Goal: Information Seeking & Learning: Learn about a topic

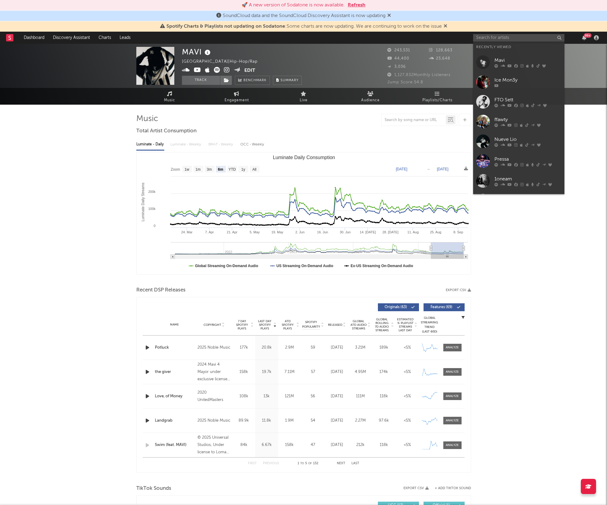
select select "6m"
click at [73, 167] on div "MAVI [GEOGRAPHIC_DATA] | Hip-Hop/Rap Edit Track Benchmark Summary 243,531 128,6…" at bounding box center [303, 503] width 607 height 919
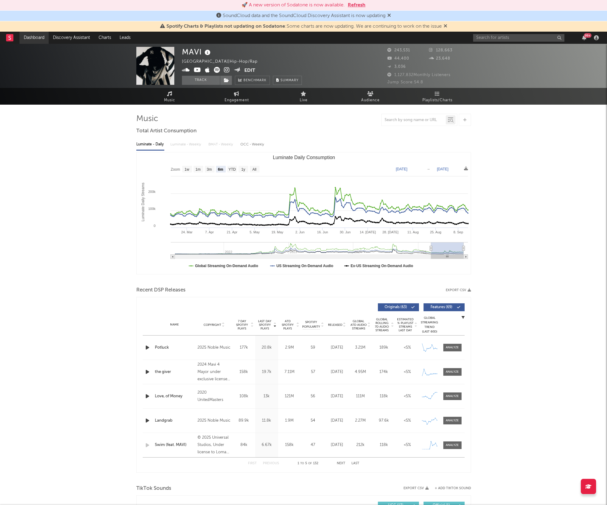
click at [32, 39] on link "Dashboard" at bounding box center [33, 38] width 29 height 12
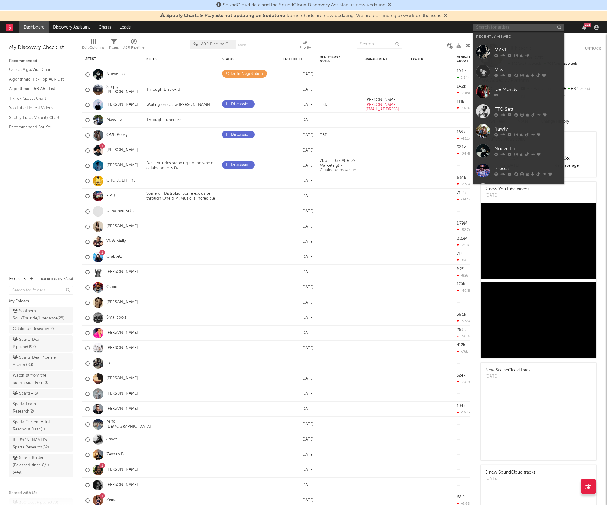
click at [492, 27] on input "text" at bounding box center [518, 28] width 91 height 8
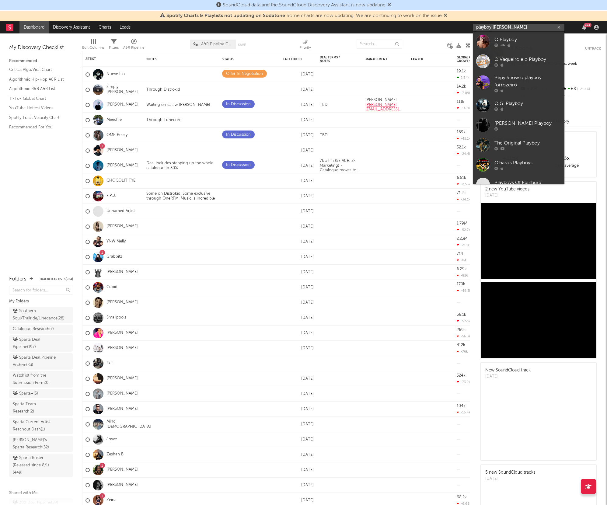
click at [494, 26] on input "playboy oppy" at bounding box center [518, 28] width 91 height 8
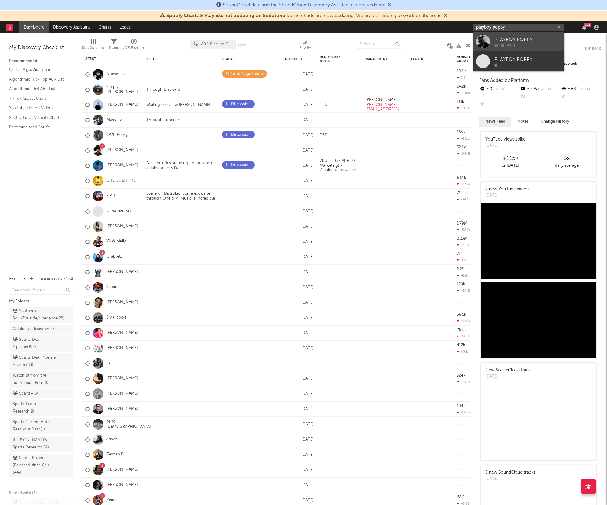
type input "playboy poppy"
click at [497, 44] on icon at bounding box center [497, 46] width 4 height 4
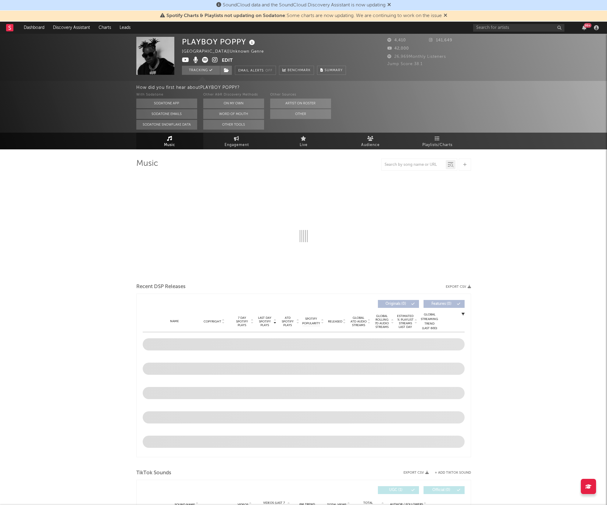
select select "6m"
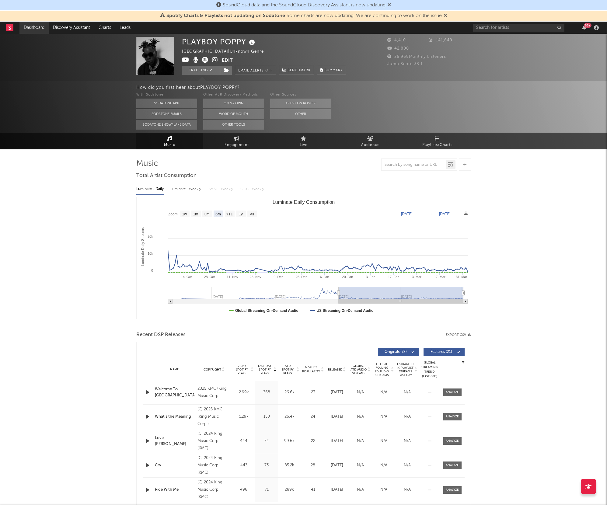
click at [34, 32] on link "Dashboard" at bounding box center [33, 28] width 29 height 12
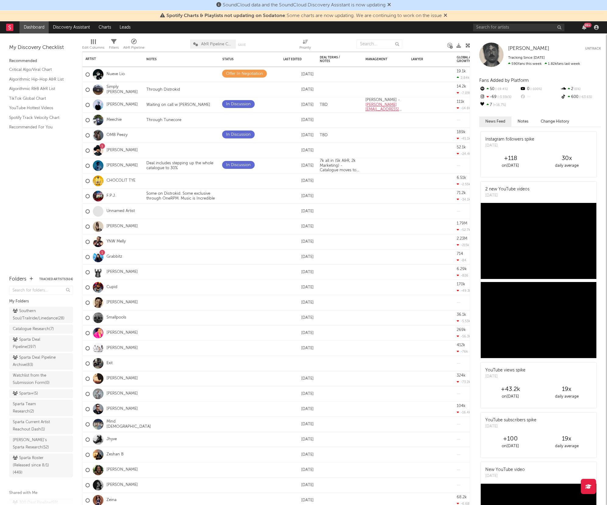
click at [497, 22] on div "99 +" at bounding box center [537, 27] width 128 height 12
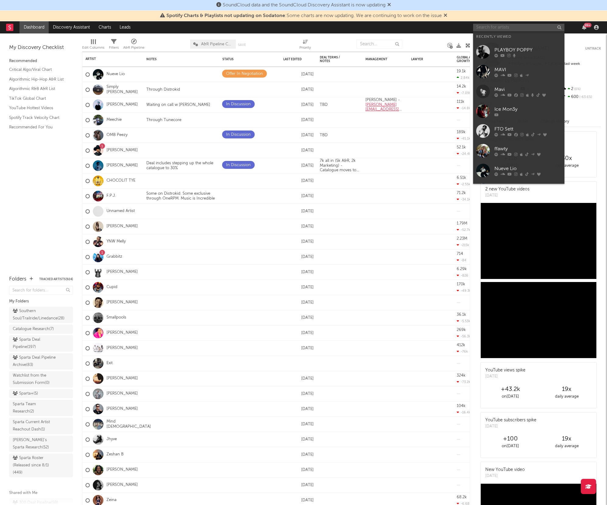
click at [496, 24] on input "text" at bounding box center [518, 28] width 91 height 8
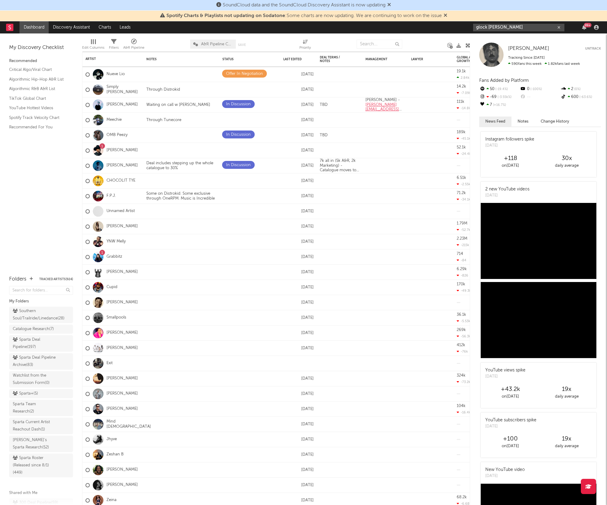
click at [511, 31] on input "glock jones" at bounding box center [518, 28] width 91 height 8
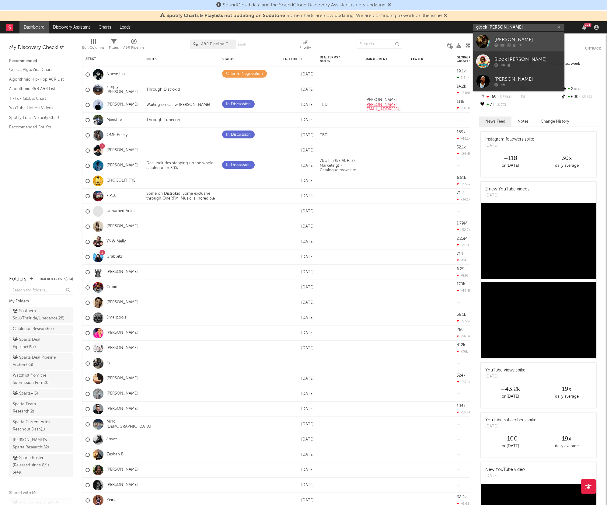
type input "glock jones"
click at [505, 38] on div "Glock Jones" at bounding box center [528, 39] width 67 height 7
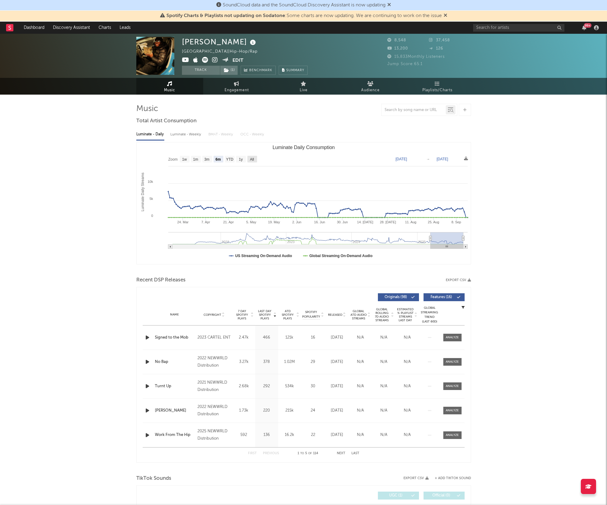
click at [253, 161] on text "All" at bounding box center [252, 159] width 4 height 4
select select "All"
type input "2021-04-07"
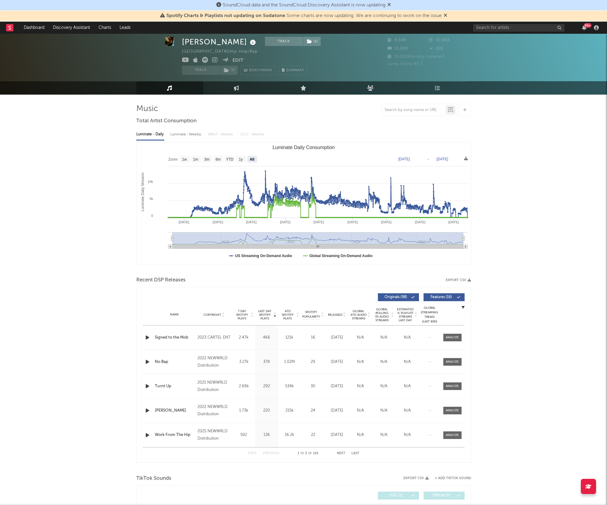
scroll to position [21, 0]
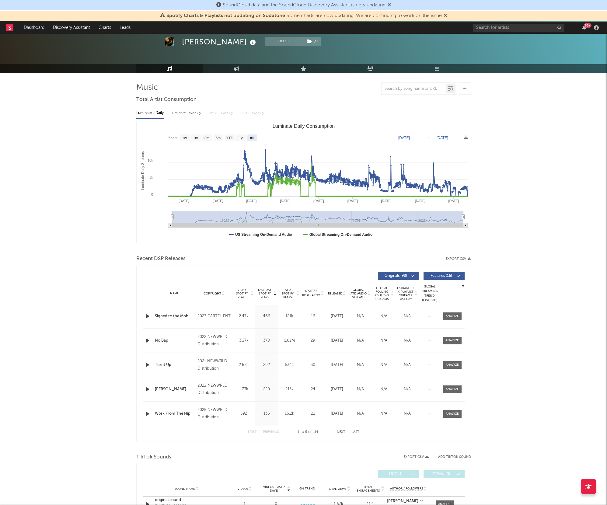
click at [339, 293] on span "Released" at bounding box center [335, 294] width 14 height 4
click at [215, 293] on span "Copyright" at bounding box center [213, 294] width 18 height 4
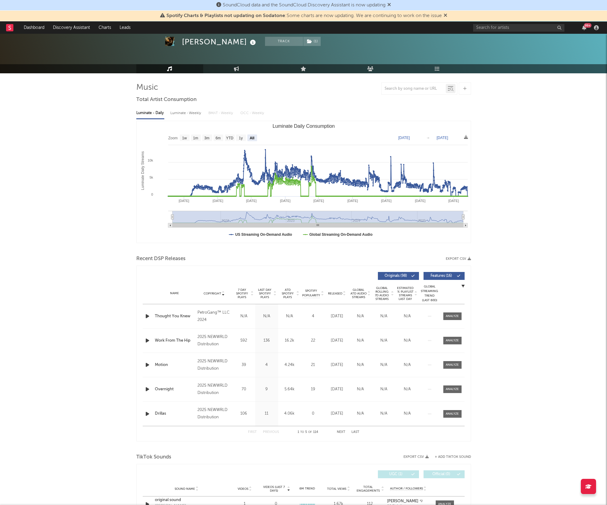
click at [215, 293] on span "Copyright" at bounding box center [213, 294] width 18 height 4
click at [336, 430] on div "First Previous 1 to 5 of 114 Next Last" at bounding box center [303, 432] width 111 height 12
click at [337, 431] on button "Next" at bounding box center [341, 432] width 9 height 3
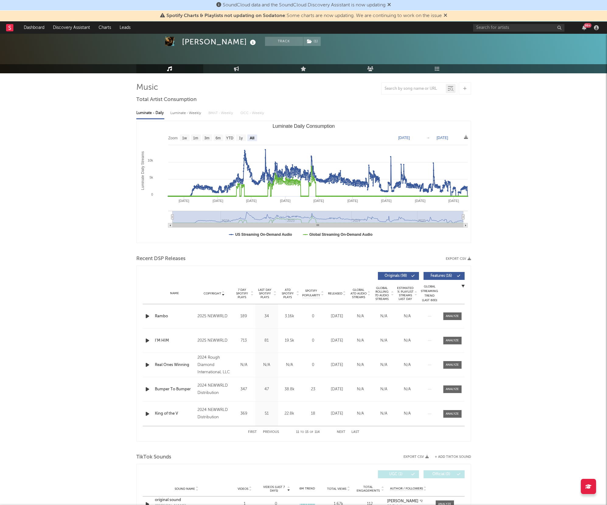
click at [337, 431] on button "Next" at bounding box center [341, 432] width 9 height 3
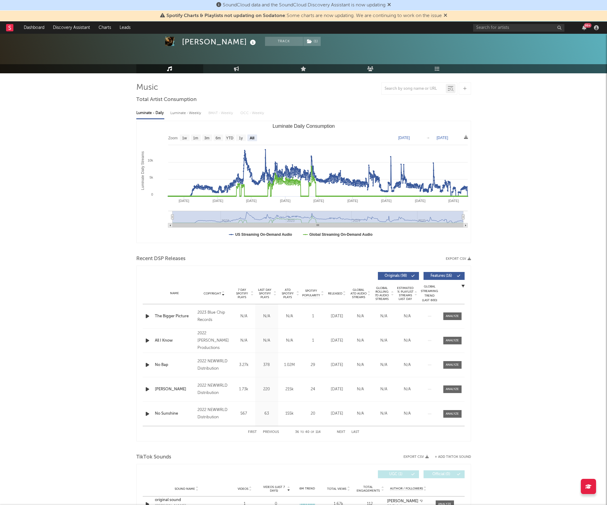
click at [337, 431] on button "Next" at bounding box center [341, 432] width 9 height 3
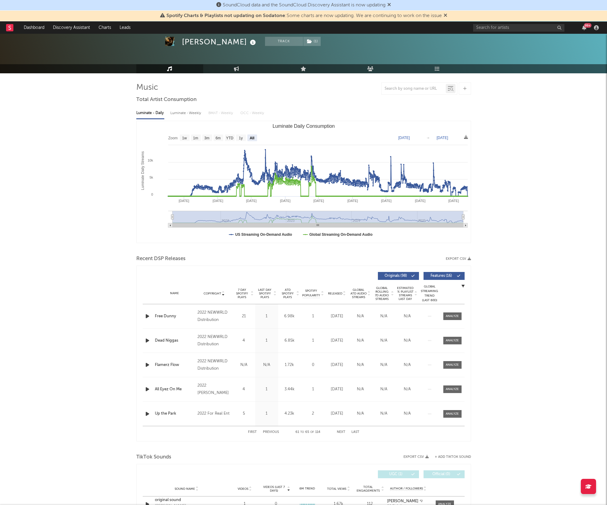
click at [337, 431] on button "Next" at bounding box center [341, 432] width 9 height 3
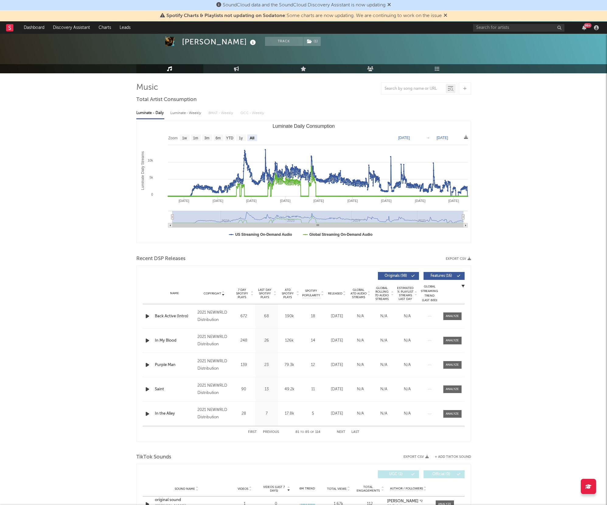
click at [337, 431] on button "Next" at bounding box center [341, 432] width 9 height 3
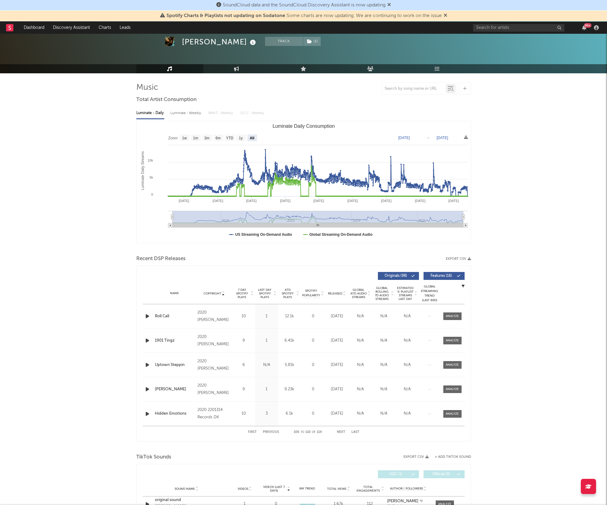
click at [337, 452] on div "TikTok Sounds" at bounding box center [303, 457] width 335 height 10
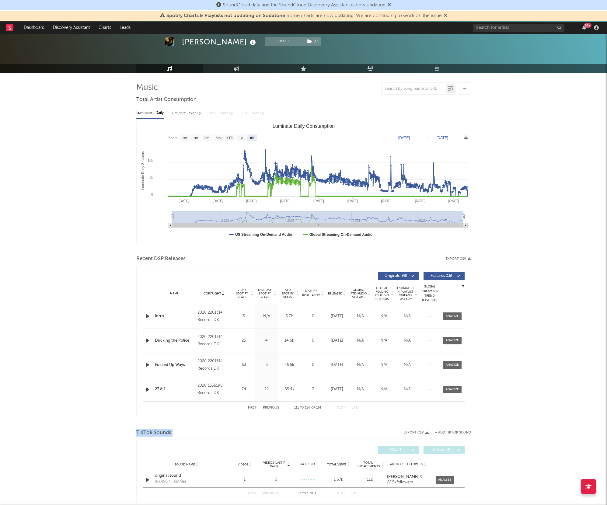
click at [337, 431] on div "TikTok Sounds" at bounding box center [303, 433] width 335 height 10
click at [252, 410] on button "First" at bounding box center [252, 407] width 9 height 3
